Goal: Check status: Check status

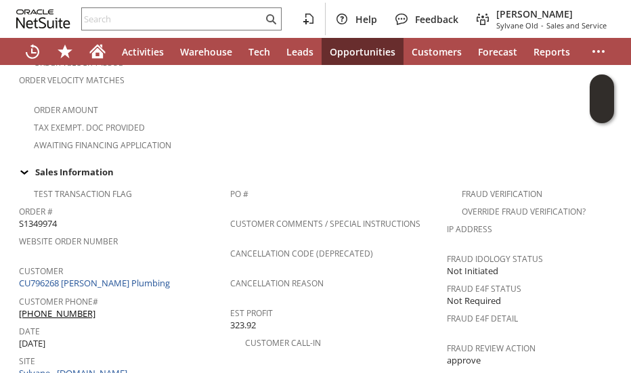
scroll to position [439, 0]
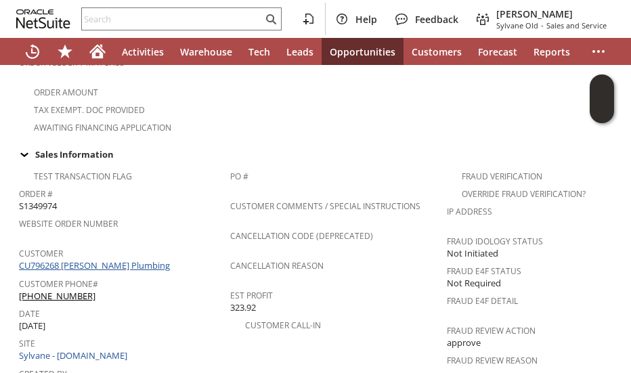
click at [138, 259] on link "CU796268 [PERSON_NAME] Plumbing" at bounding box center [96, 265] width 154 height 12
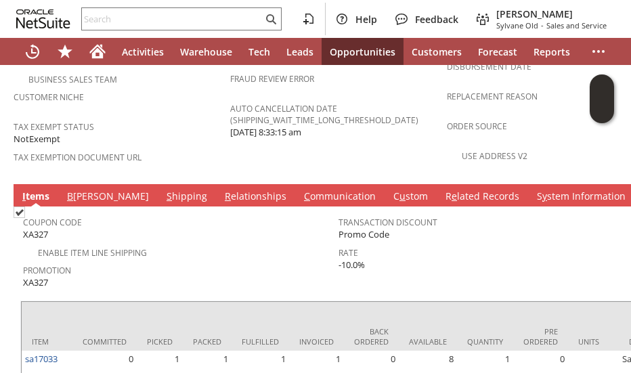
click at [163, 189] on link "S hipping" at bounding box center [186, 196] width 47 height 15
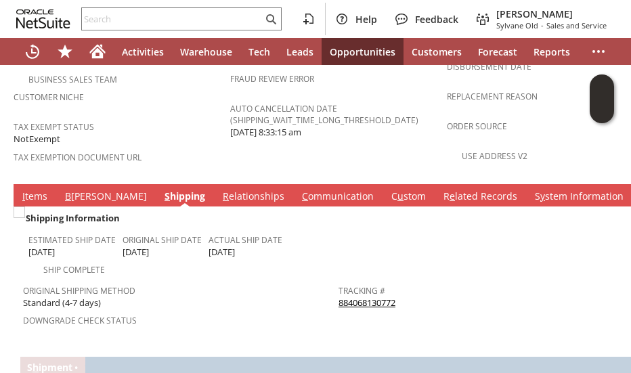
click at [361, 296] on link "884068130772" at bounding box center [366, 302] width 57 height 12
click at [264, 281] on span "Original Shipping Method" at bounding box center [177, 289] width 309 height 16
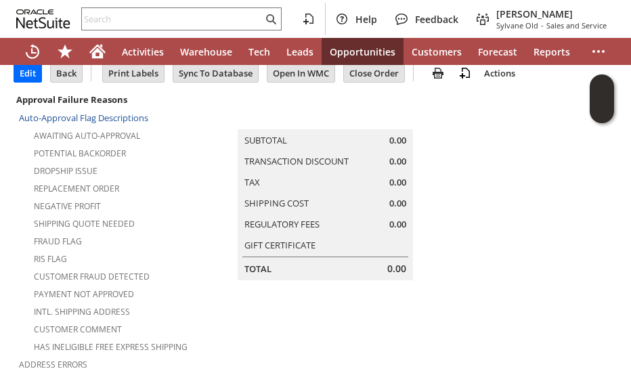
scroll to position [0, 0]
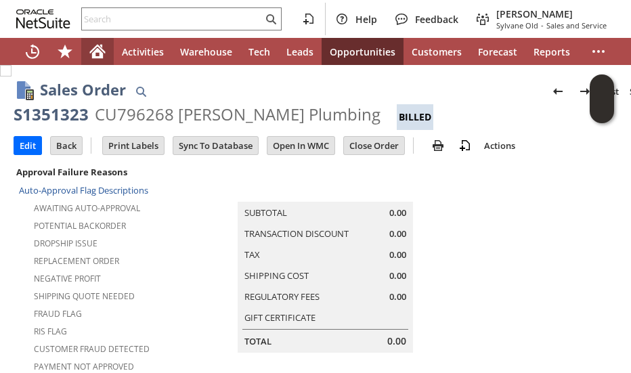
click at [99, 49] on icon "Home" at bounding box center [97, 53] width 11 height 10
